Goal: Task Accomplishment & Management: Use online tool/utility

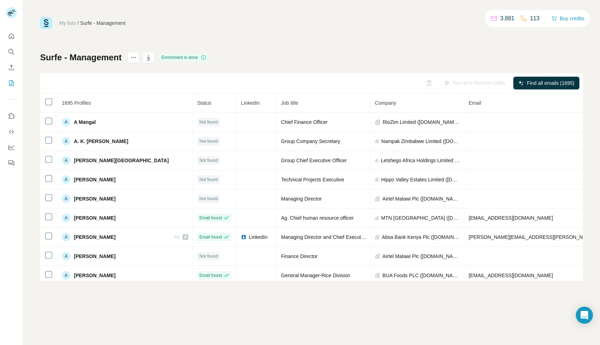
scroll to position [3820, 4]
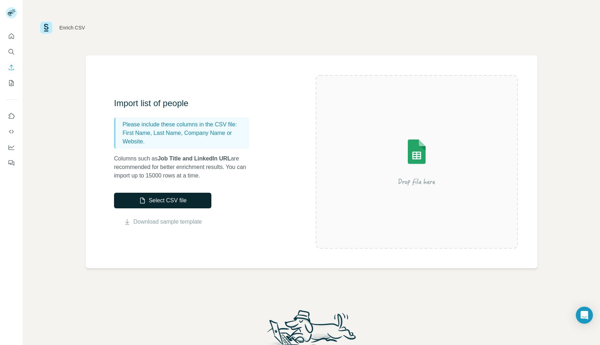
click at [157, 202] on button "Select CSV file" at bounding box center [162, 201] width 97 height 16
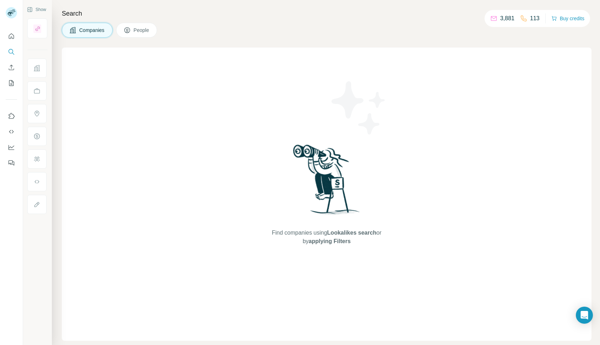
click at [95, 32] on span "Companies" at bounding box center [92, 30] width 26 height 7
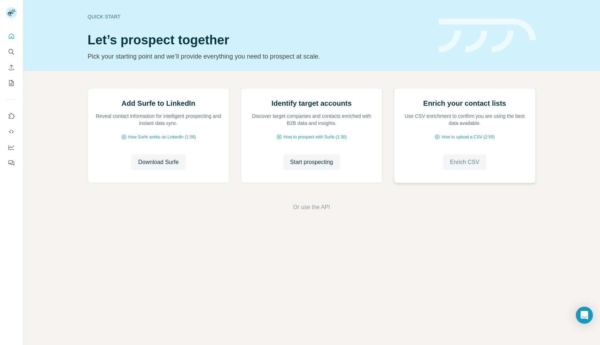
click at [468, 167] on span "Enrich CSV" at bounding box center [464, 162] width 29 height 9
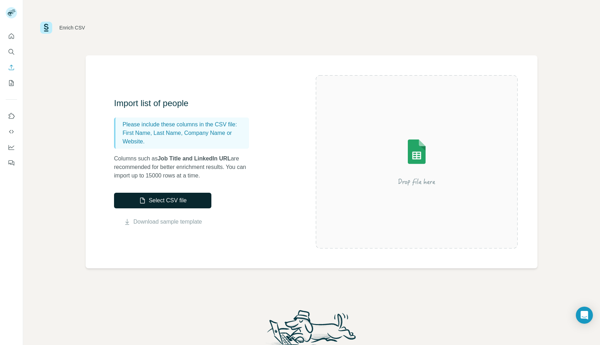
click at [139, 199] on icon "button" at bounding box center [142, 200] width 7 height 7
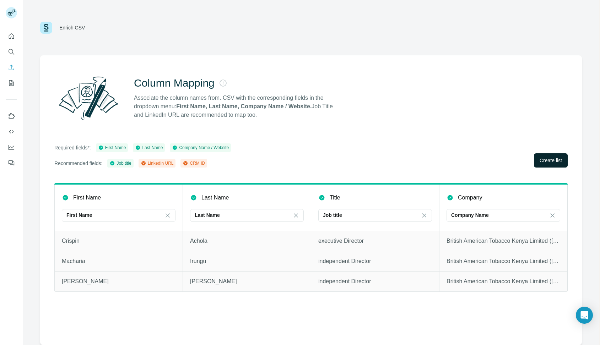
click at [544, 163] on span "Create list" at bounding box center [551, 160] width 22 height 7
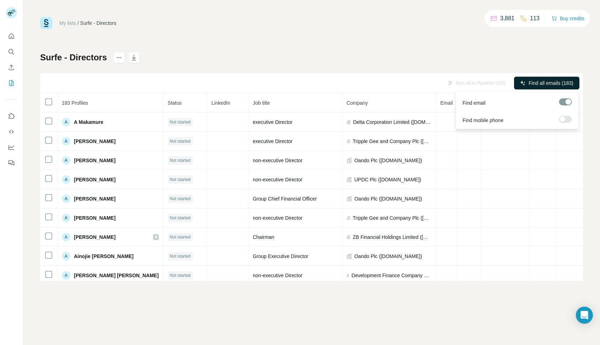
click at [531, 86] on span "Find all emails (183)" at bounding box center [551, 83] width 45 height 7
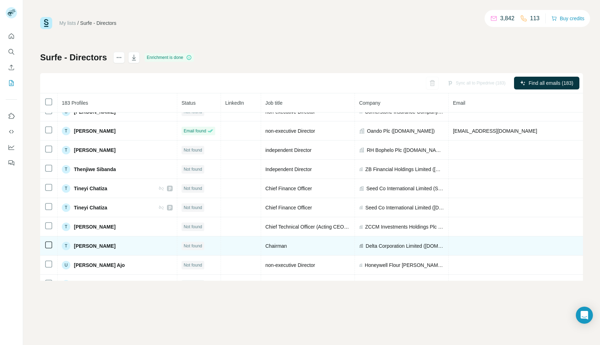
scroll to position [3342, 0]
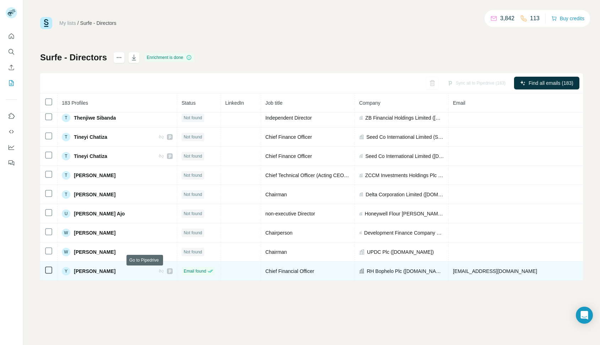
click at [168, 272] on icon at bounding box center [170, 272] width 4 height 6
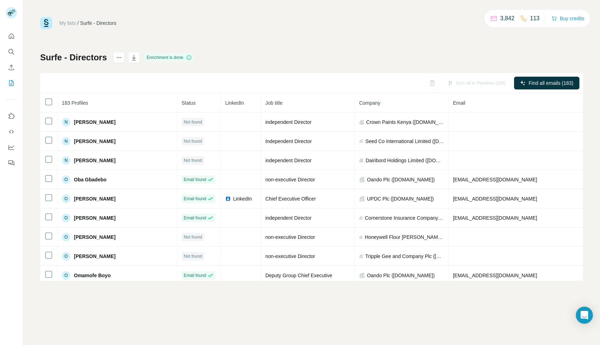
scroll to position [2316, 0]
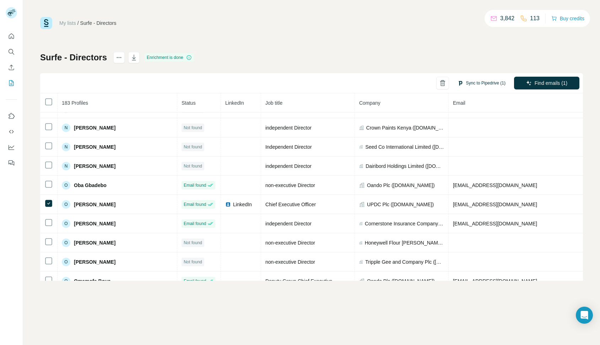
click at [480, 85] on button "Sync to Pipedrive (1)" at bounding box center [482, 83] width 58 height 11
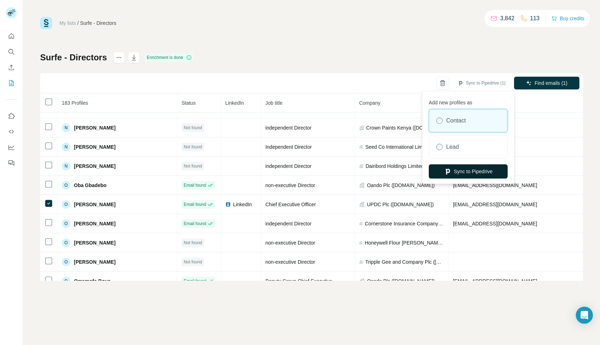
click at [463, 174] on button "Sync to Pipedrive" at bounding box center [468, 171] width 79 height 14
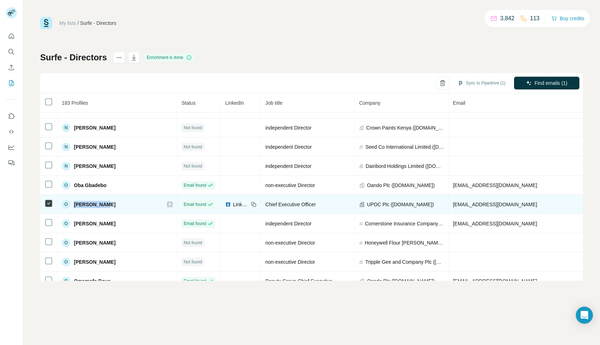
drag, startPoint x: 107, startPoint y: 206, endPoint x: 76, endPoint y: 210, distance: 31.5
click at [73, 206] on div "O Odunayo Ojo" at bounding box center [117, 204] width 111 height 9
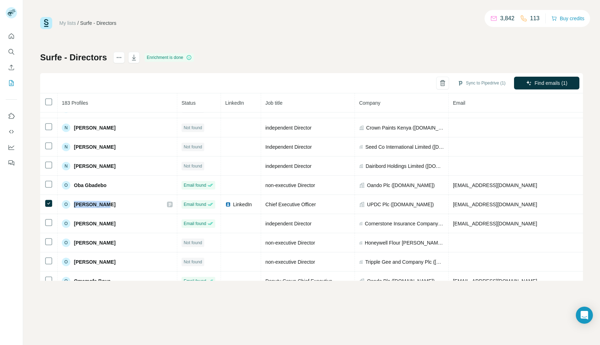
copy span "Odunayo Ojo"
